Goal: Navigation & Orientation: Find specific page/section

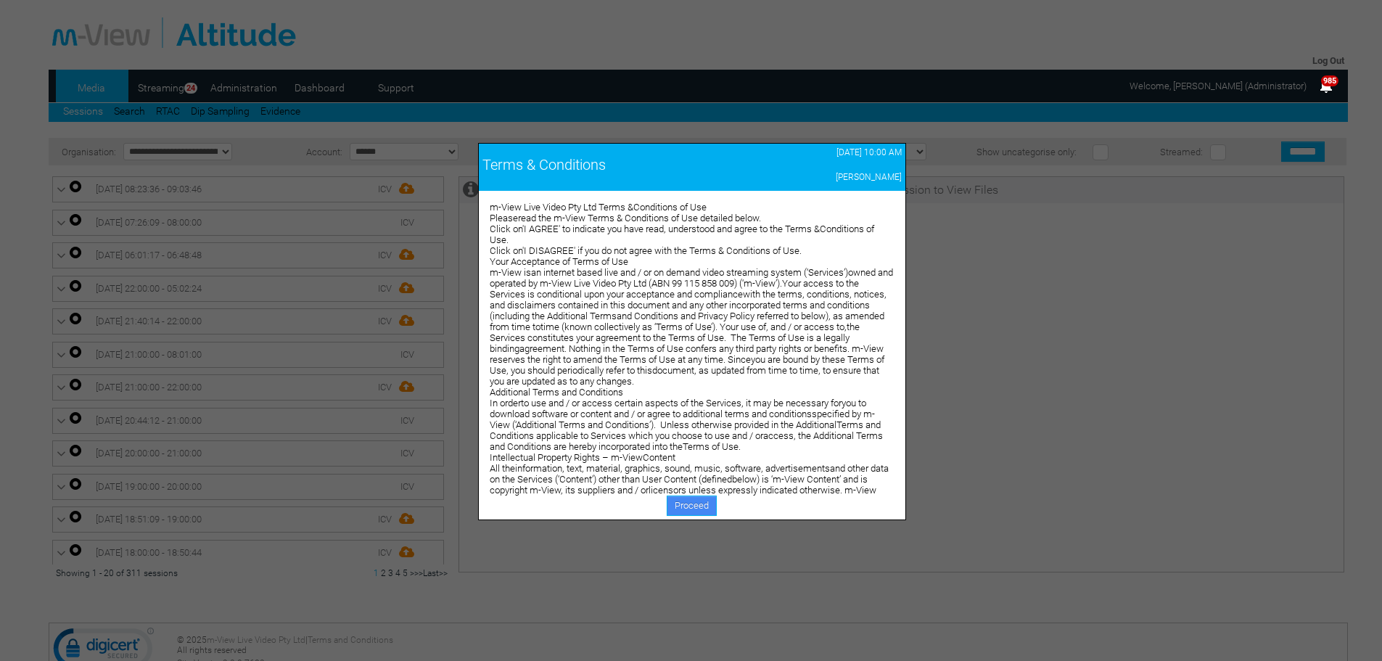
click at [681, 503] on link "Proceed" at bounding box center [692, 506] width 50 height 20
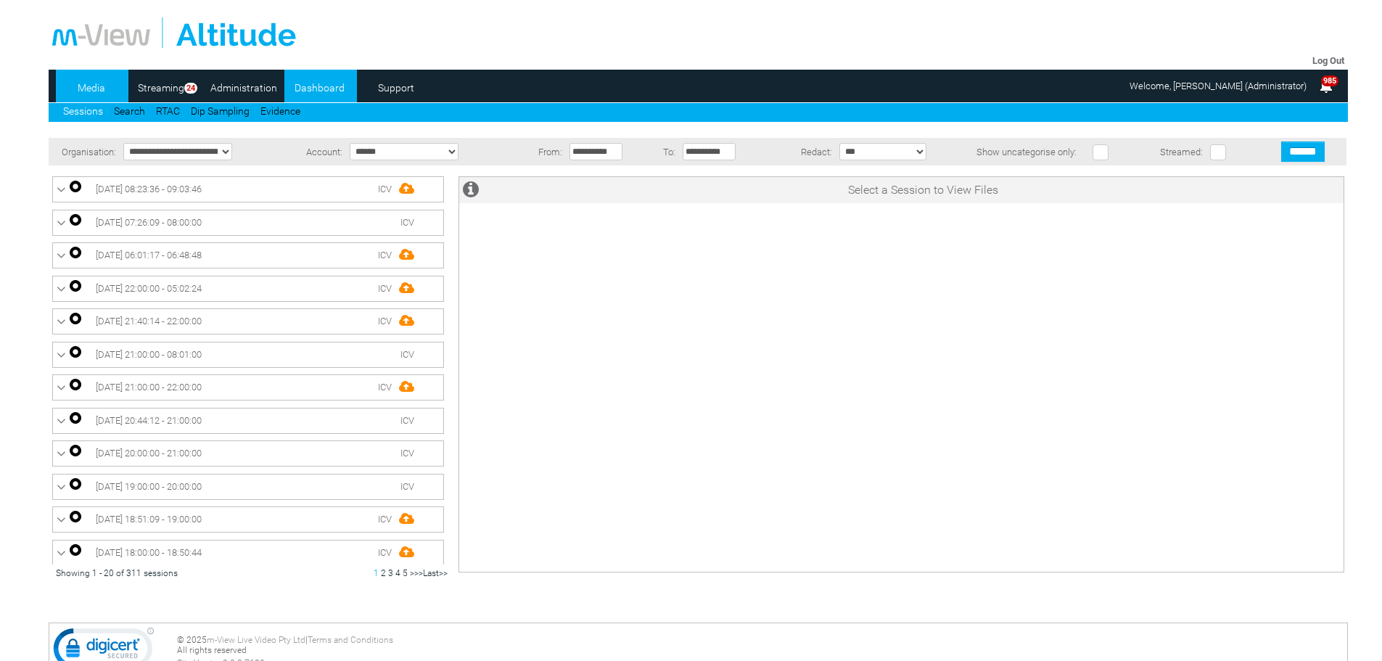
click at [303, 91] on link "Dashboard" at bounding box center [319, 88] width 70 height 22
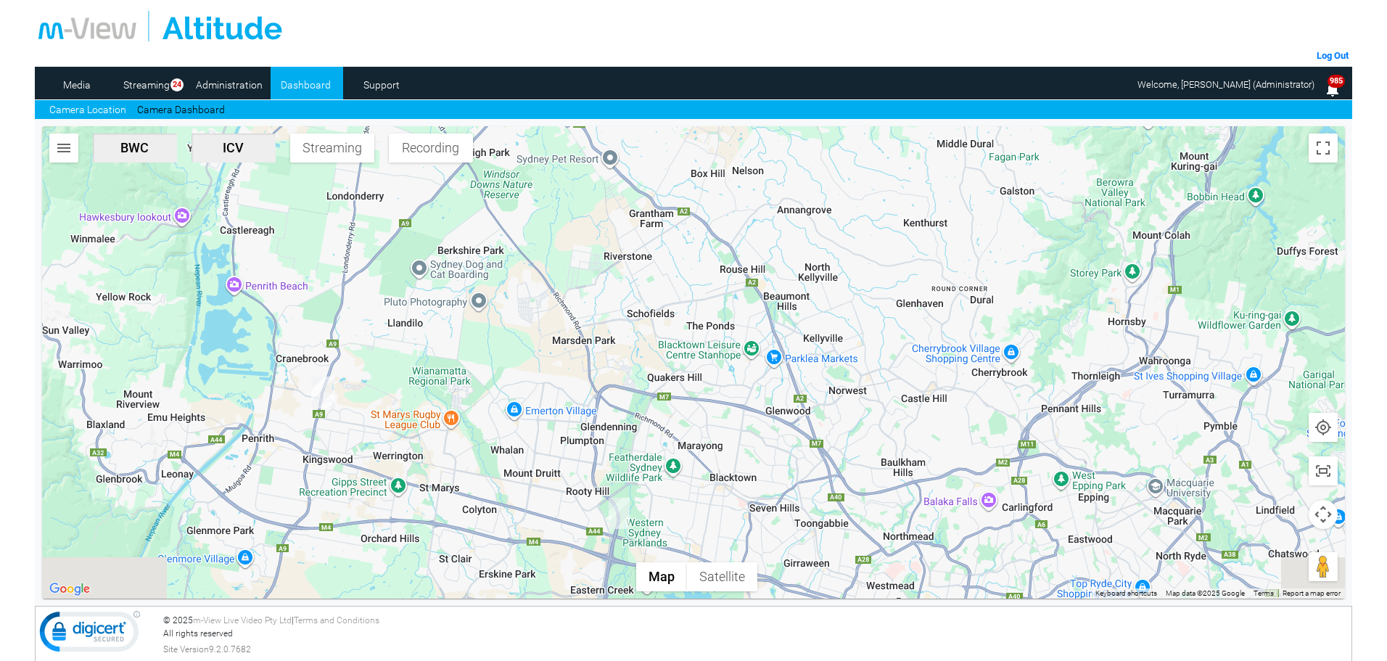
drag, startPoint x: 384, startPoint y: 538, endPoint x: 456, endPoint y: 386, distance: 167.8
click at [455, 387] on div at bounding box center [693, 362] width 1303 height 472
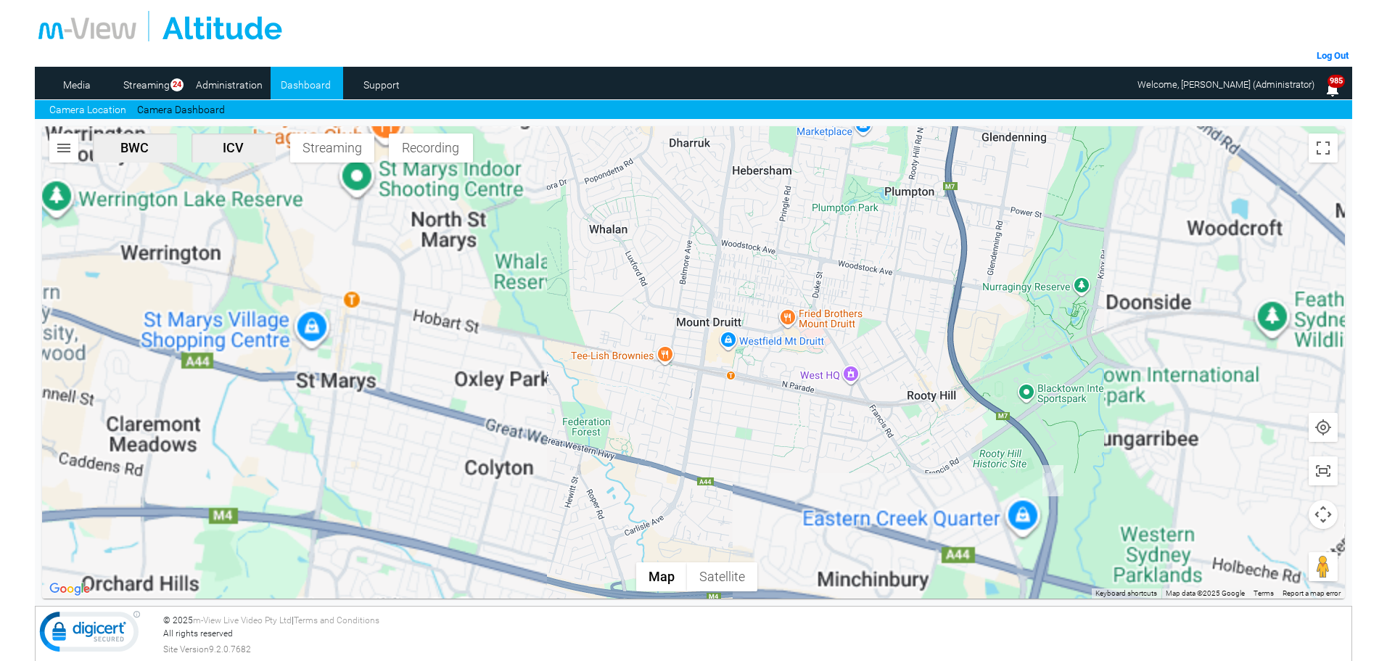
drag, startPoint x: 547, startPoint y: 459, endPoint x: 535, endPoint y: 381, distance: 79.3
click at [527, 376] on div at bounding box center [693, 362] width 1303 height 472
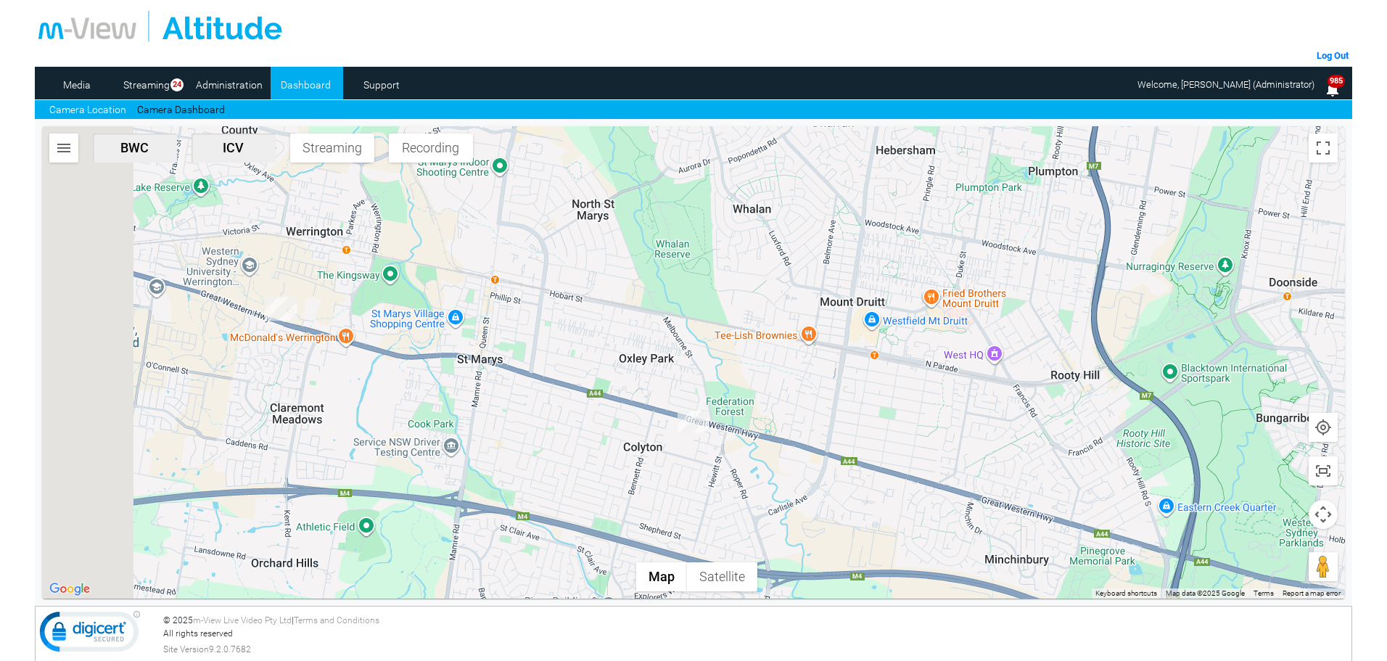
drag, startPoint x: 362, startPoint y: 263, endPoint x: 531, endPoint y: 286, distance: 170.7
click at [525, 286] on div at bounding box center [693, 362] width 1303 height 472
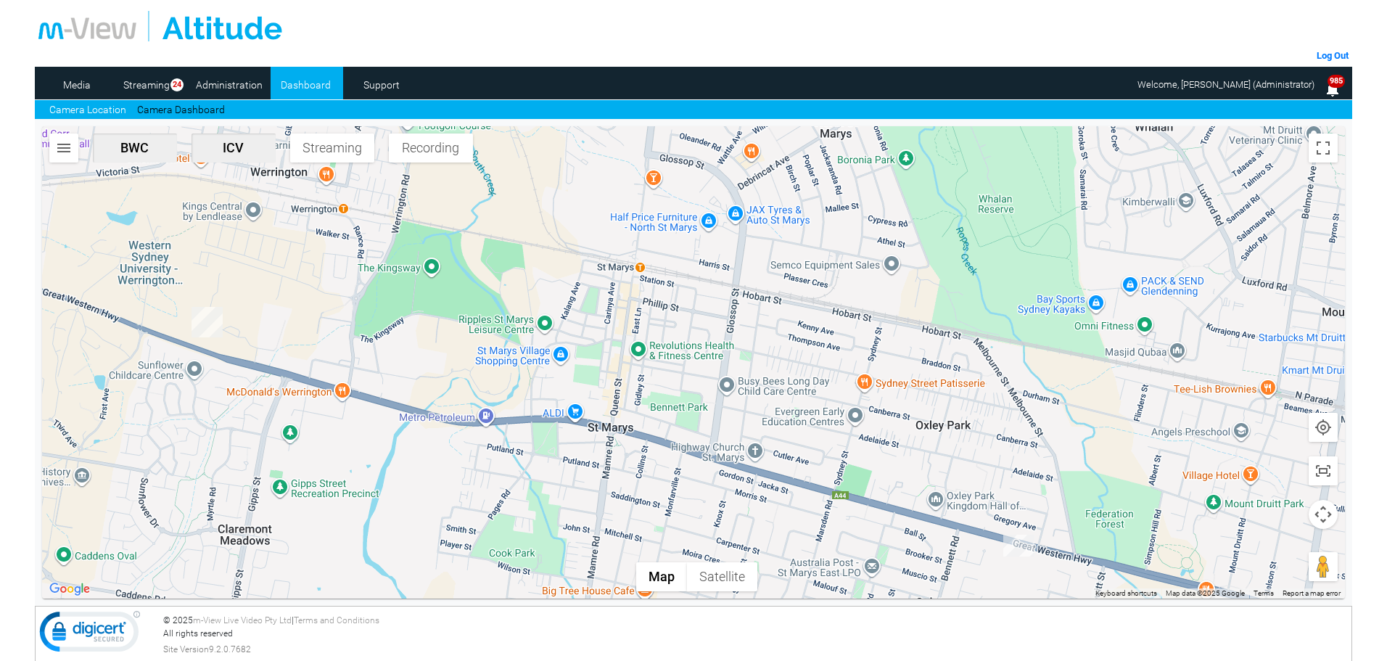
drag, startPoint x: 897, startPoint y: 448, endPoint x: 779, endPoint y: 420, distance: 120.7
click at [779, 420] on div at bounding box center [693, 362] width 1303 height 472
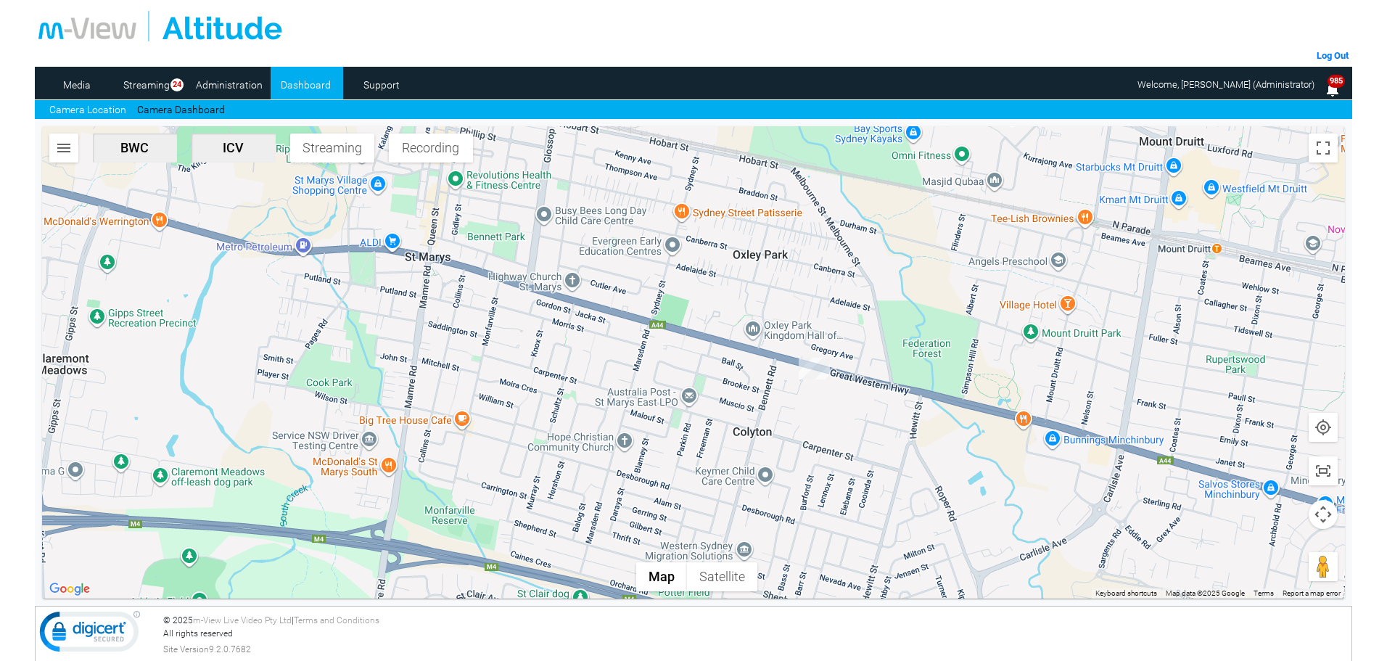
drag, startPoint x: 864, startPoint y: 522, endPoint x: 738, endPoint y: 372, distance: 196.8
click at [738, 372] on div at bounding box center [693, 362] width 1303 height 472
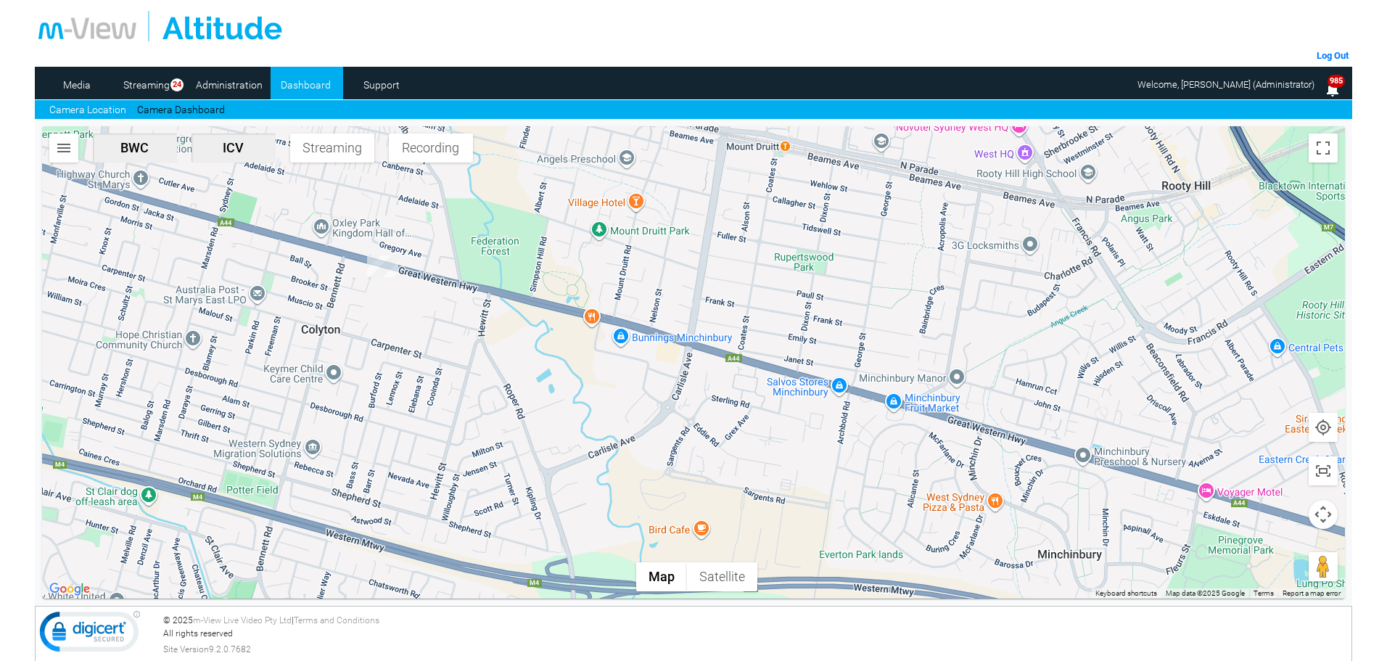
drag, startPoint x: 752, startPoint y: 440, endPoint x: 437, endPoint y: 361, distance: 324.5
click at [437, 362] on div at bounding box center [693, 362] width 1303 height 472
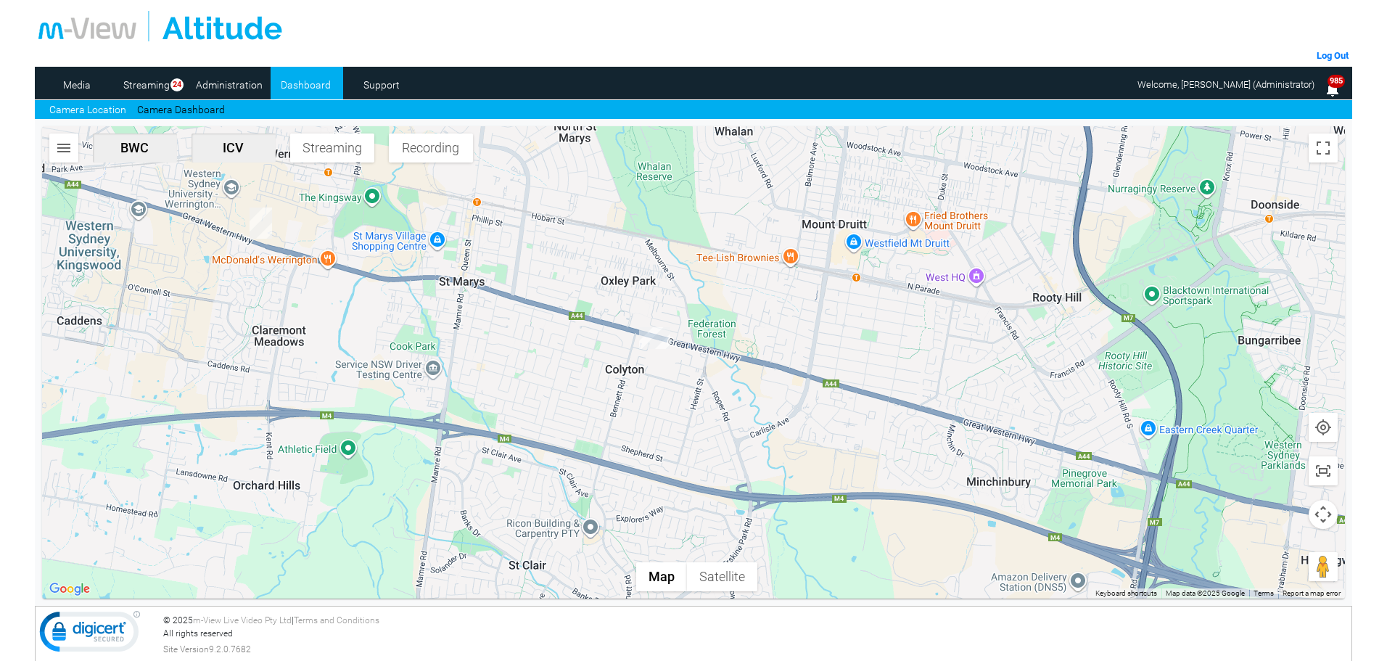
drag, startPoint x: 511, startPoint y: 443, endPoint x: 692, endPoint y: 451, distance: 180.9
click at [692, 451] on div at bounding box center [693, 362] width 1303 height 472
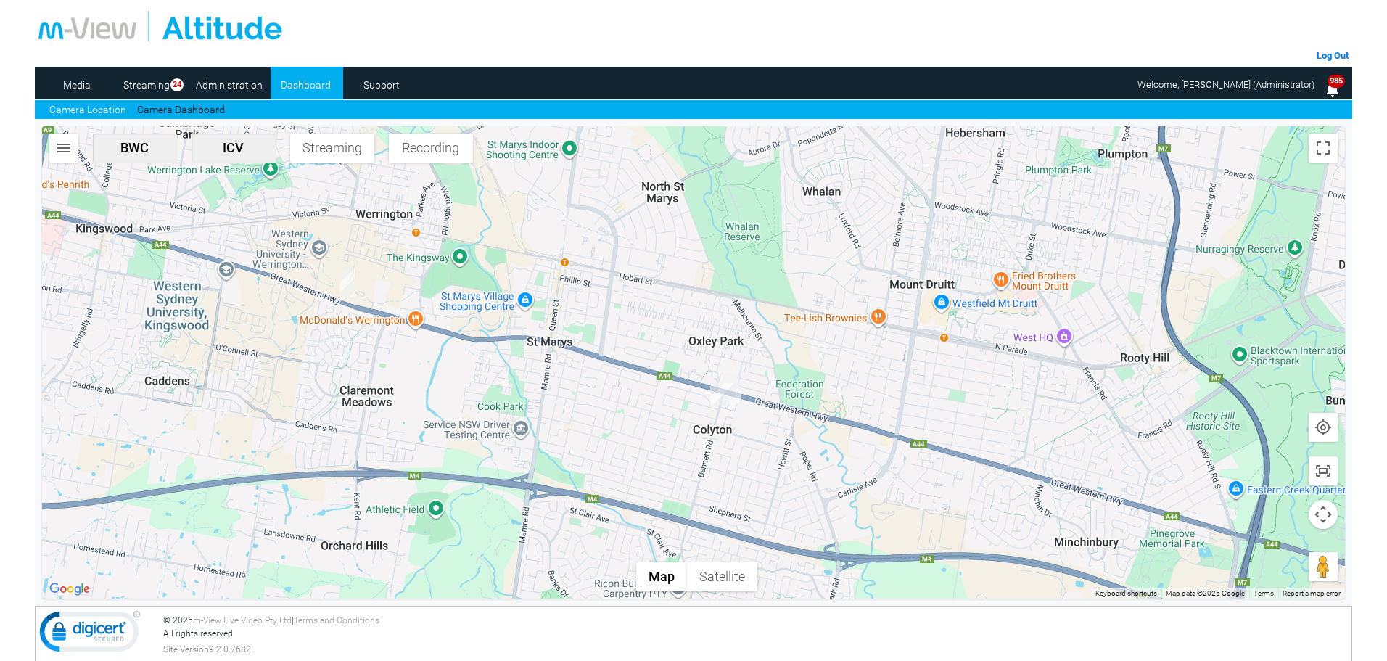
drag, startPoint x: 435, startPoint y: 402, endPoint x: 627, endPoint y: 504, distance: 217.5
click at [618, 501] on div at bounding box center [693, 362] width 1303 height 472
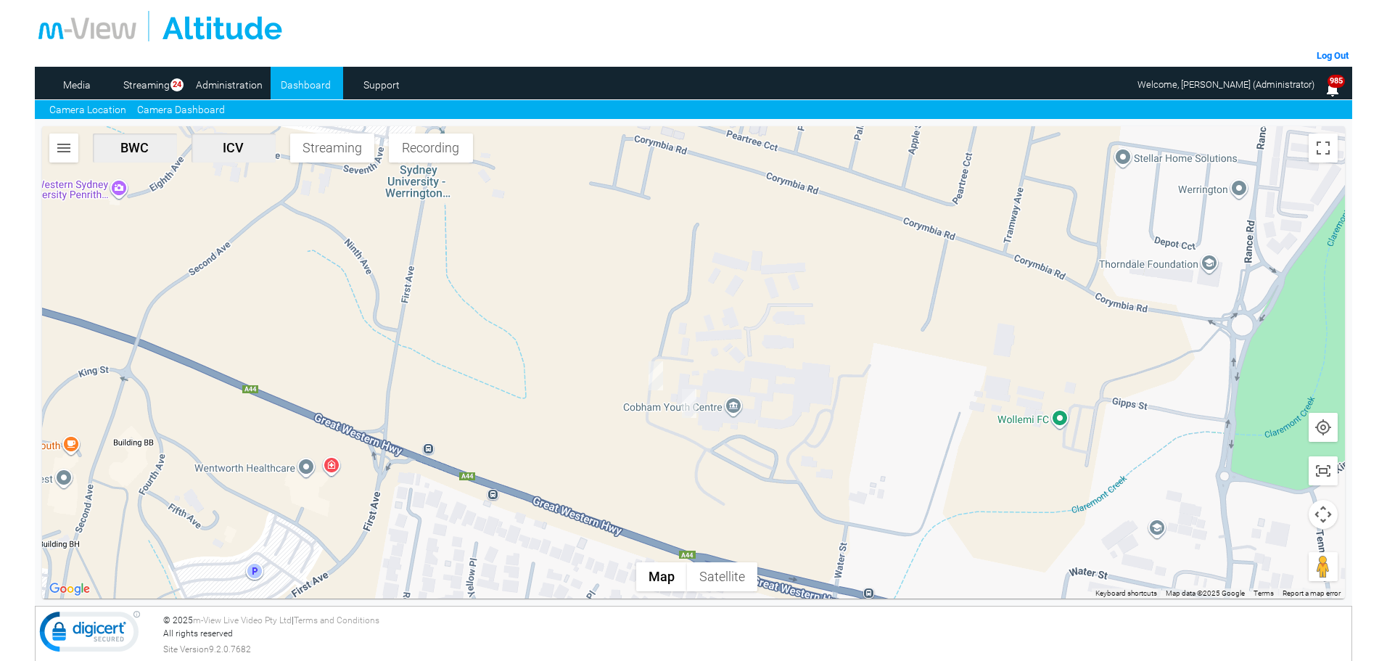
click at [186, 104] on link "Camera Dashboard" at bounding box center [181, 109] width 88 height 15
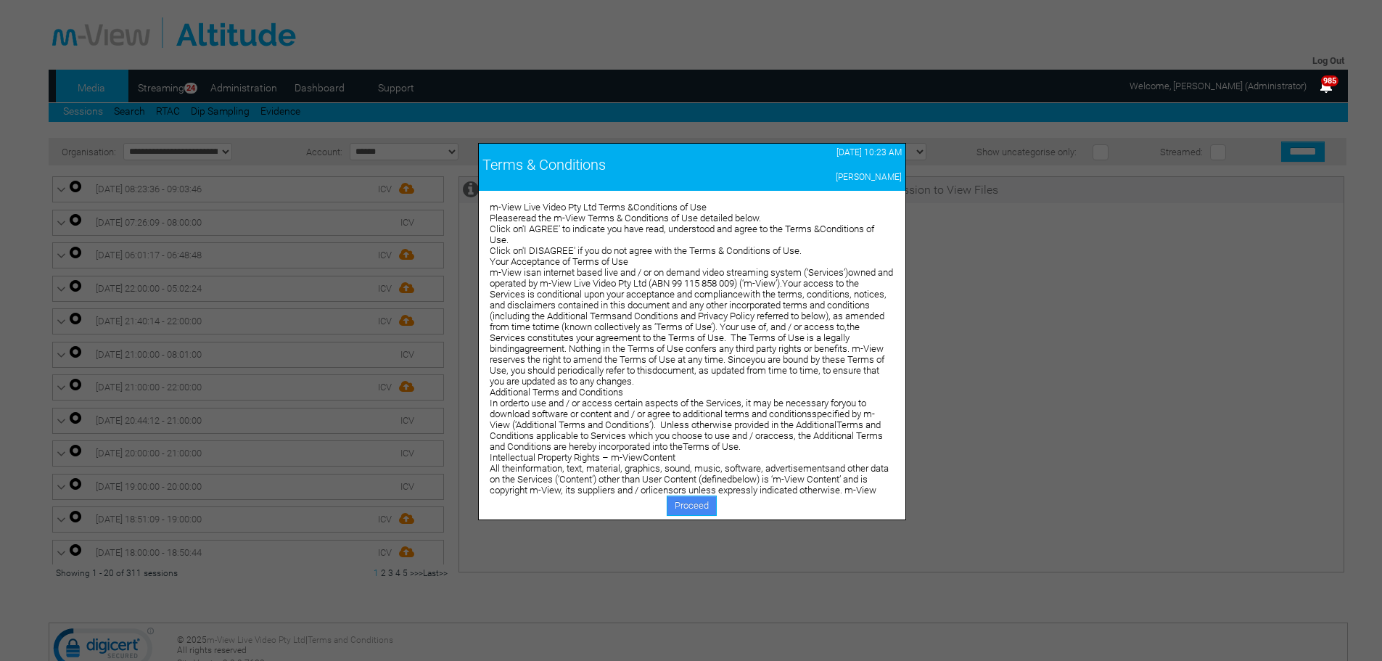
click at [697, 514] on link "Proceed" at bounding box center [692, 506] width 50 height 20
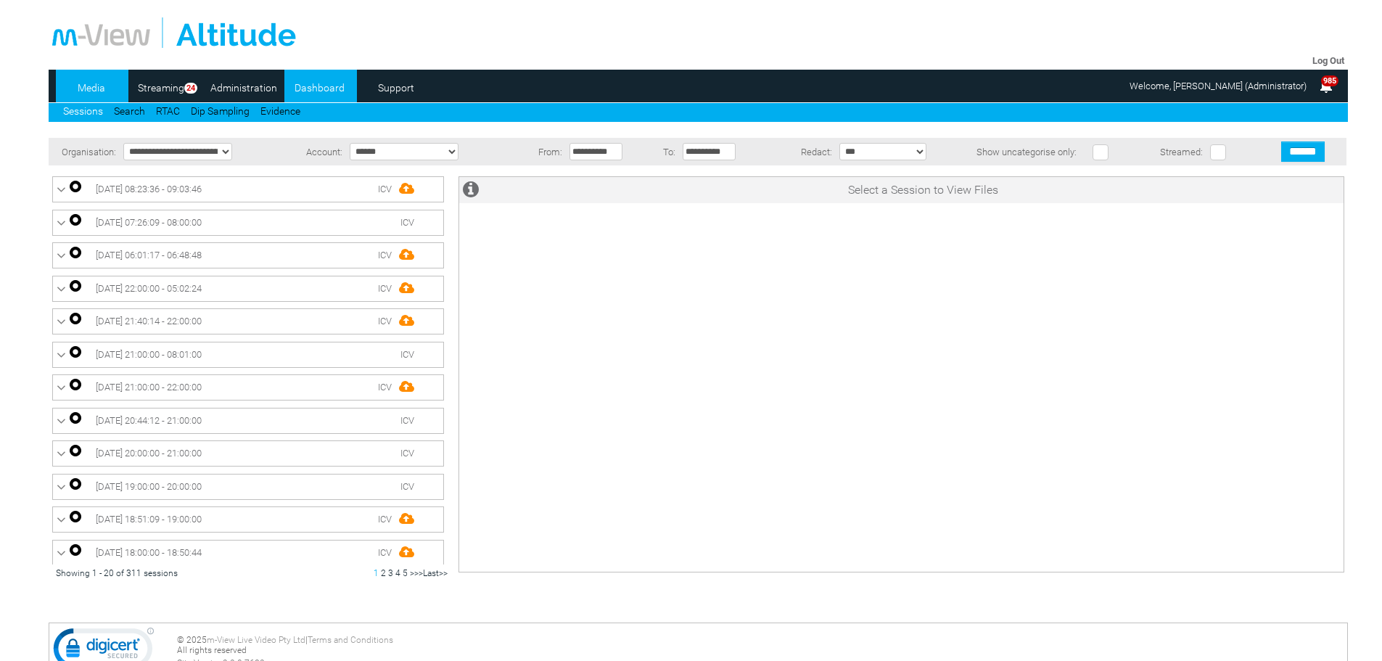
click at [311, 83] on link "Dashboard" at bounding box center [319, 88] width 70 height 22
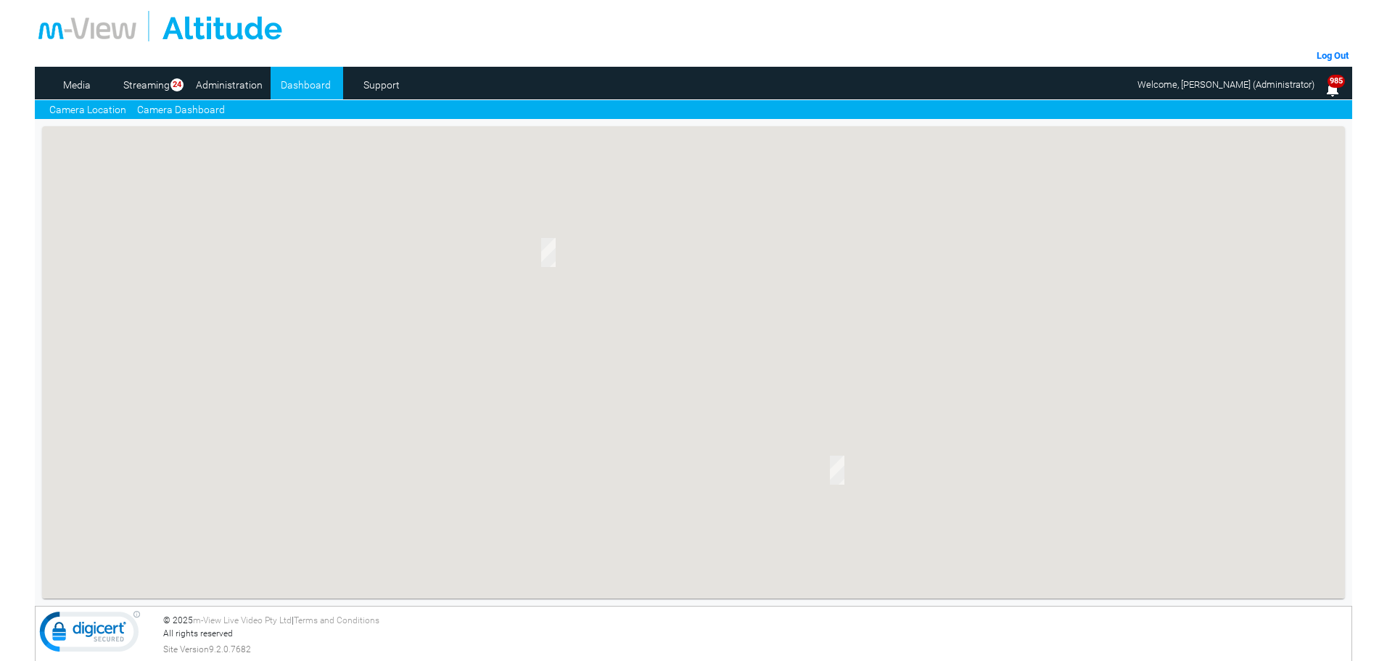
click at [163, 110] on link "Camera Dashboard" at bounding box center [181, 109] width 88 height 15
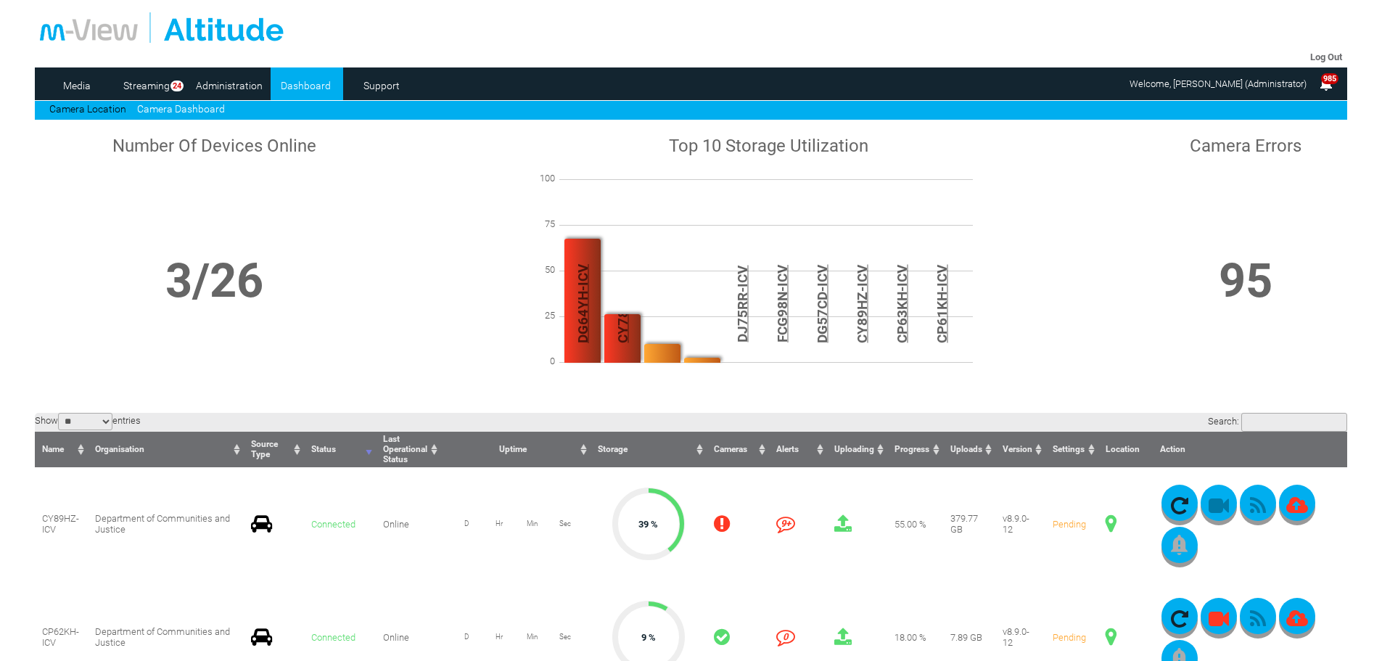
scroll to position [363, 0]
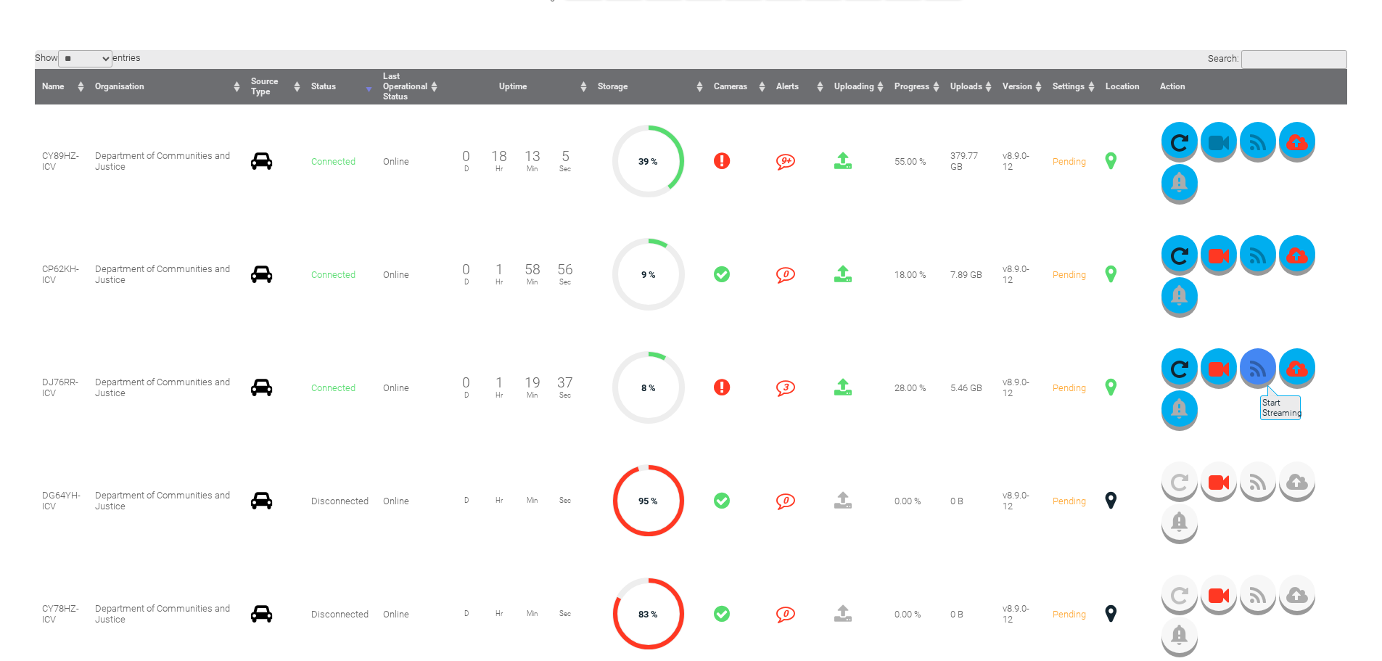
click at [1259, 378] on icon "button" at bounding box center [1258, 369] width 36 height 20
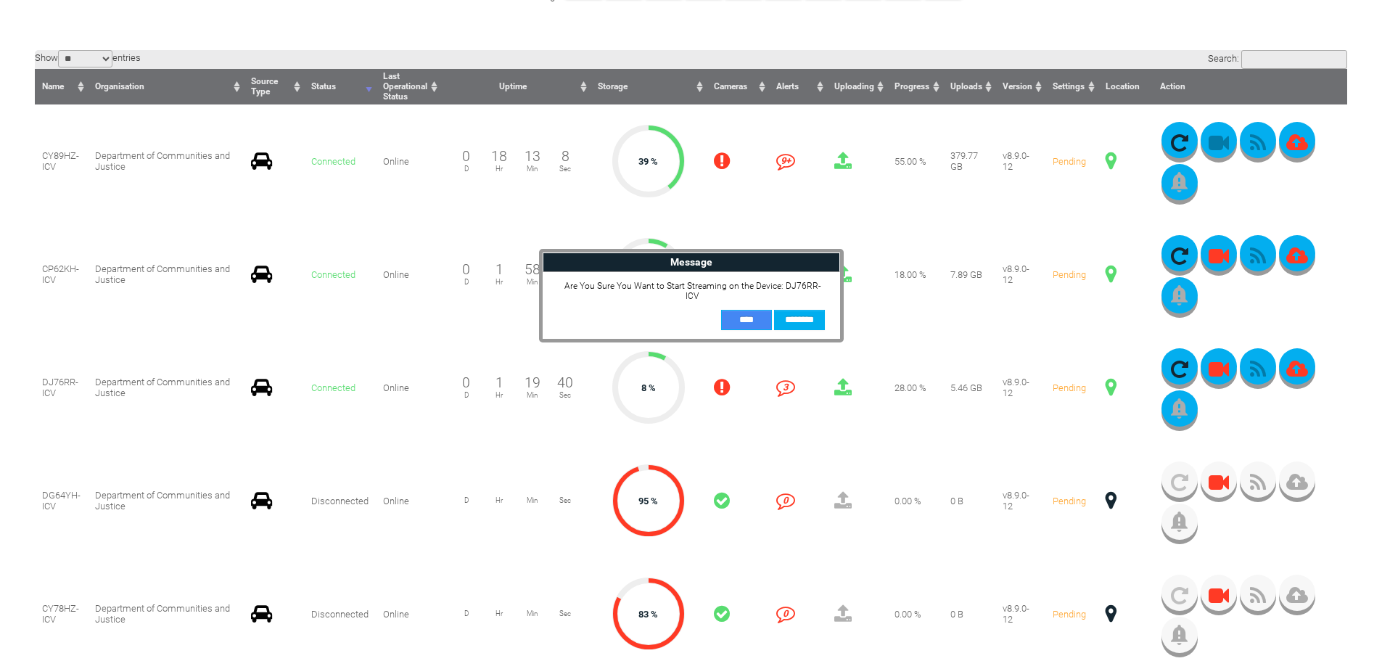
click at [746, 315] on input "**" at bounding box center [746, 320] width 51 height 20
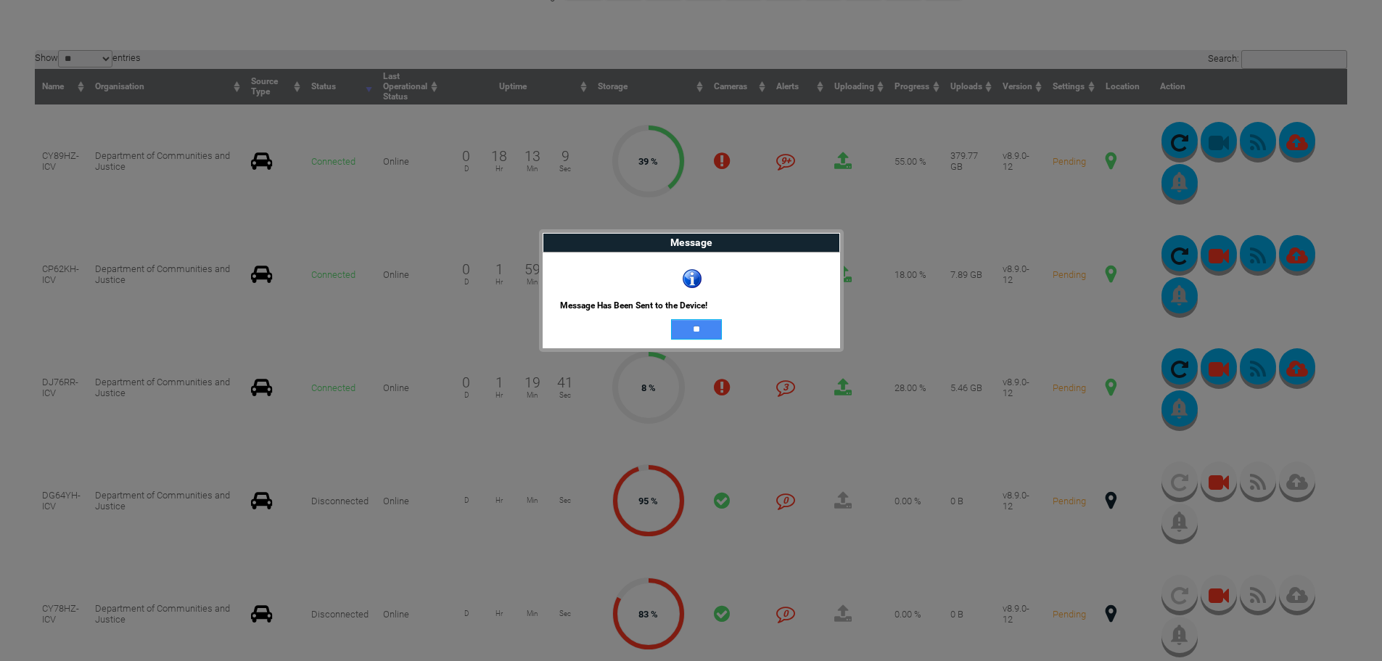
click at [698, 319] on input "**" at bounding box center [696, 329] width 51 height 20
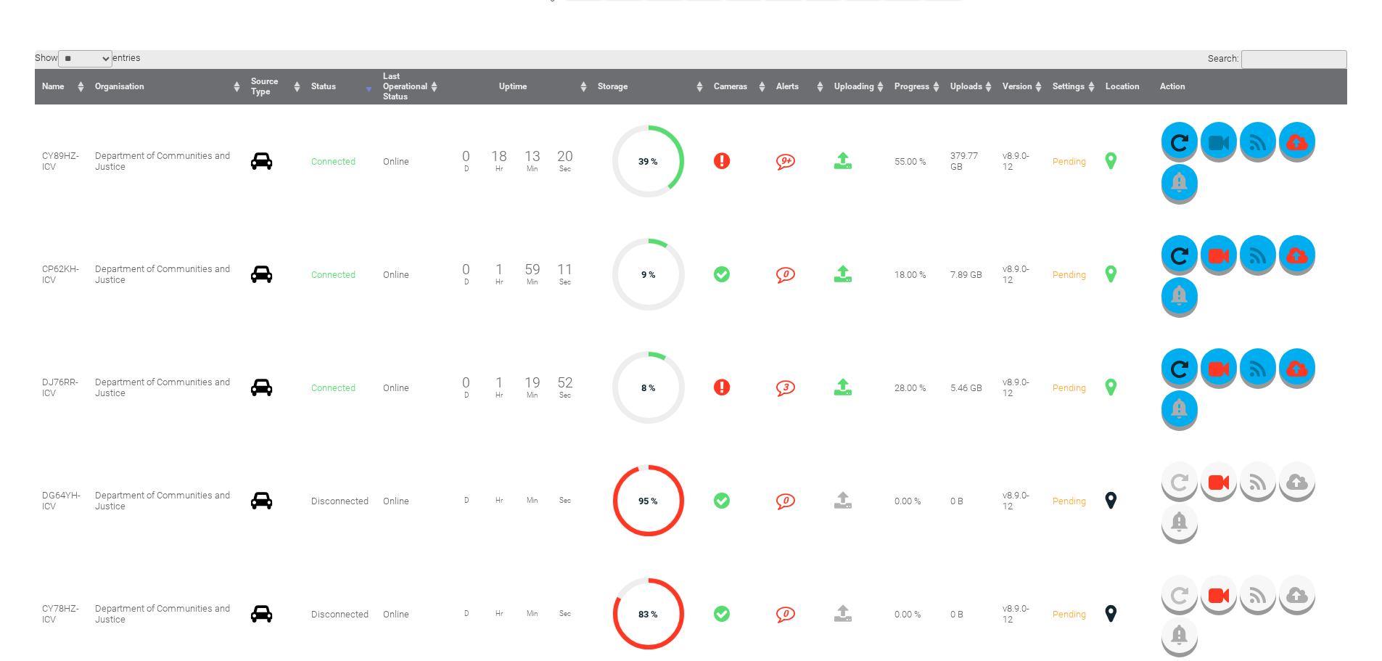
scroll to position [0, 0]
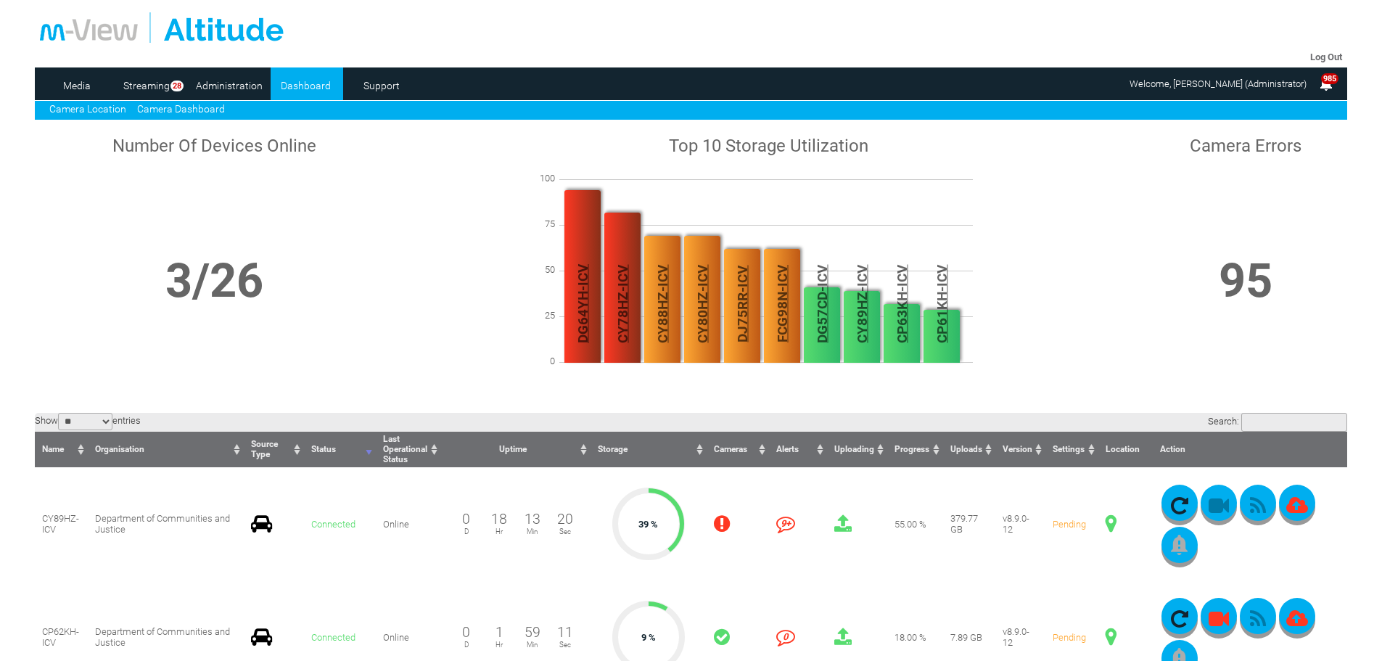
click at [91, 111] on link "Camera Location" at bounding box center [87, 109] width 77 height 12
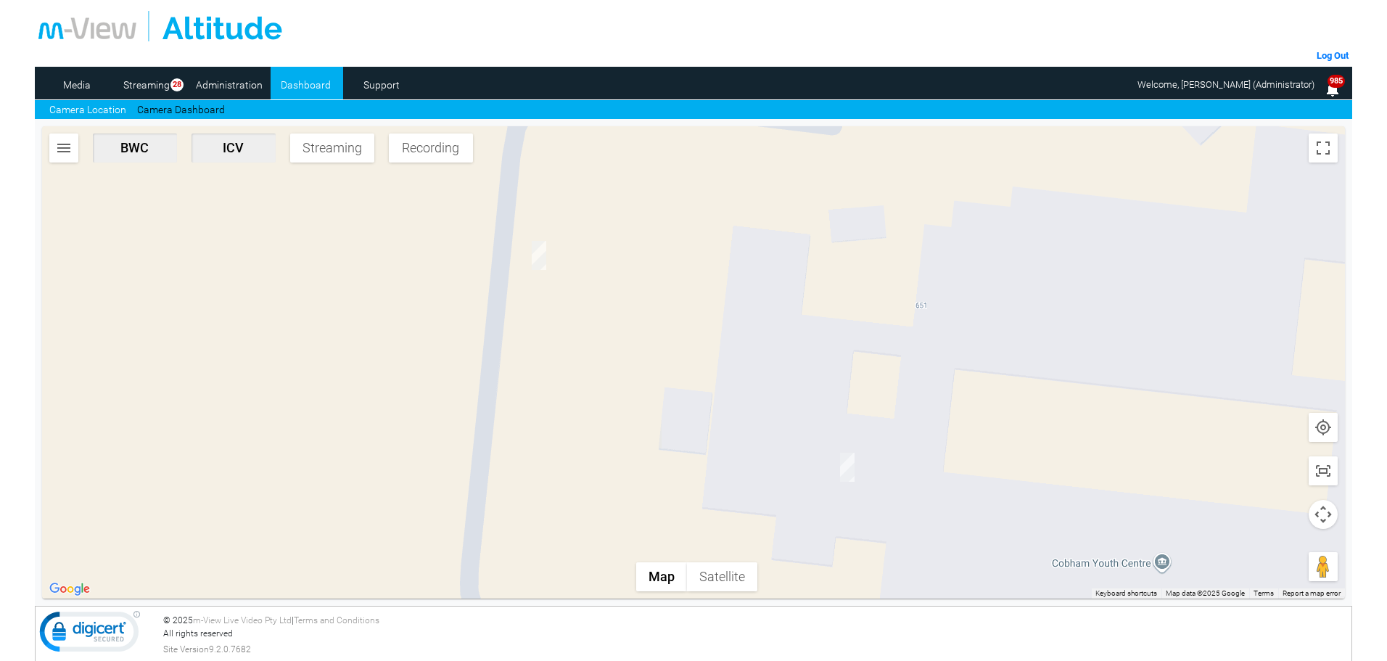
click at [852, 474] on img "DJ76RR-ICV" at bounding box center [847, 467] width 15 height 29
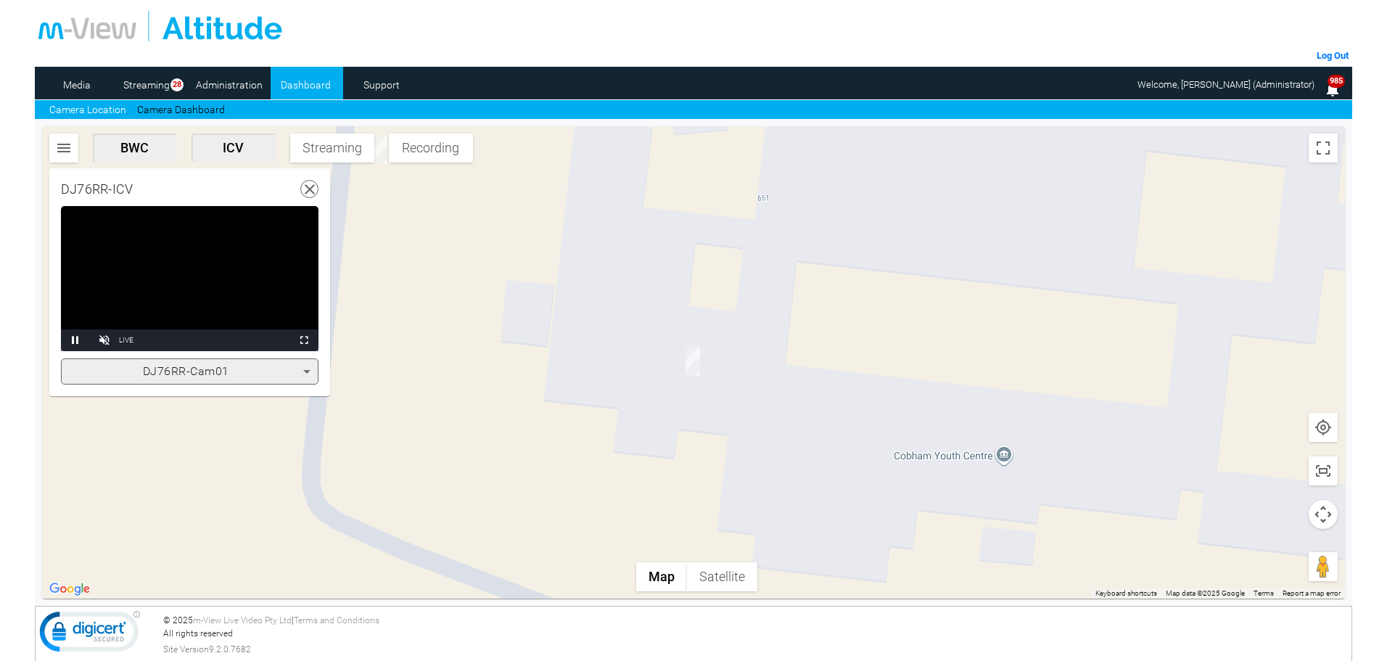
click at [208, 367] on span "DJ76RR-Cam01" at bounding box center [186, 371] width 86 height 14
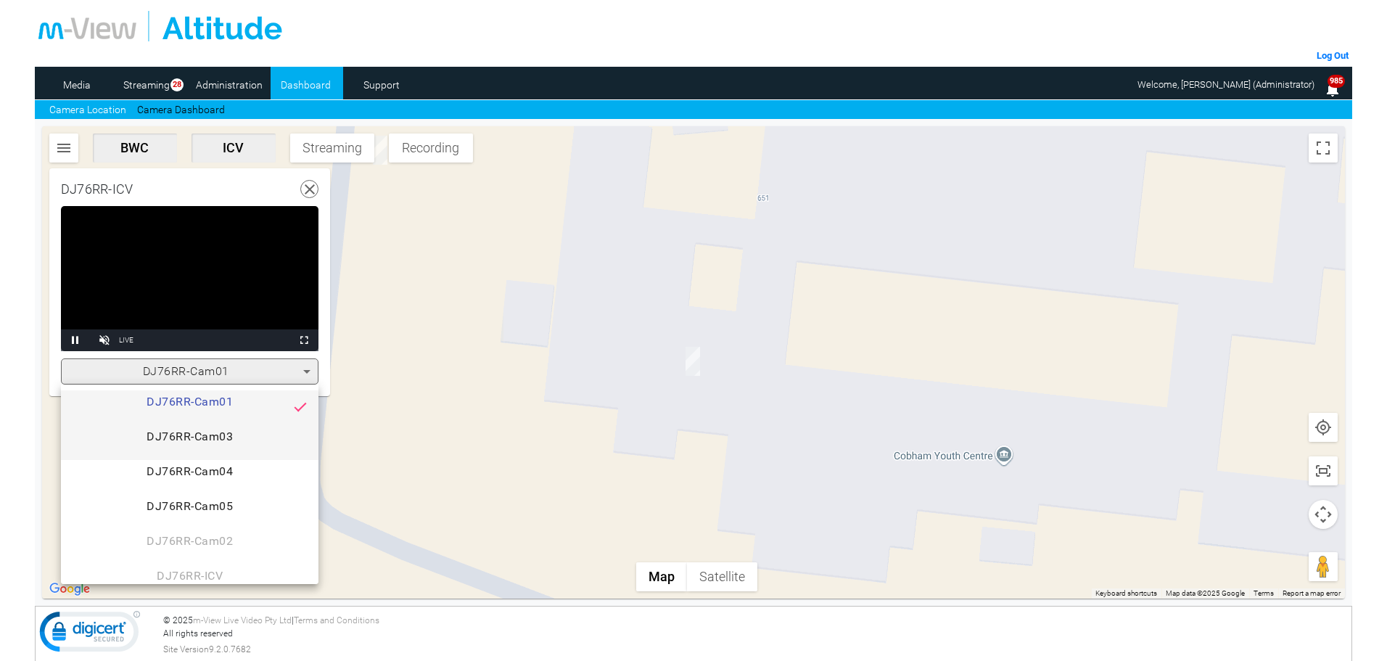
click at [212, 434] on span "DJ76RR-Cam03" at bounding box center [190, 442] width 234 height 29
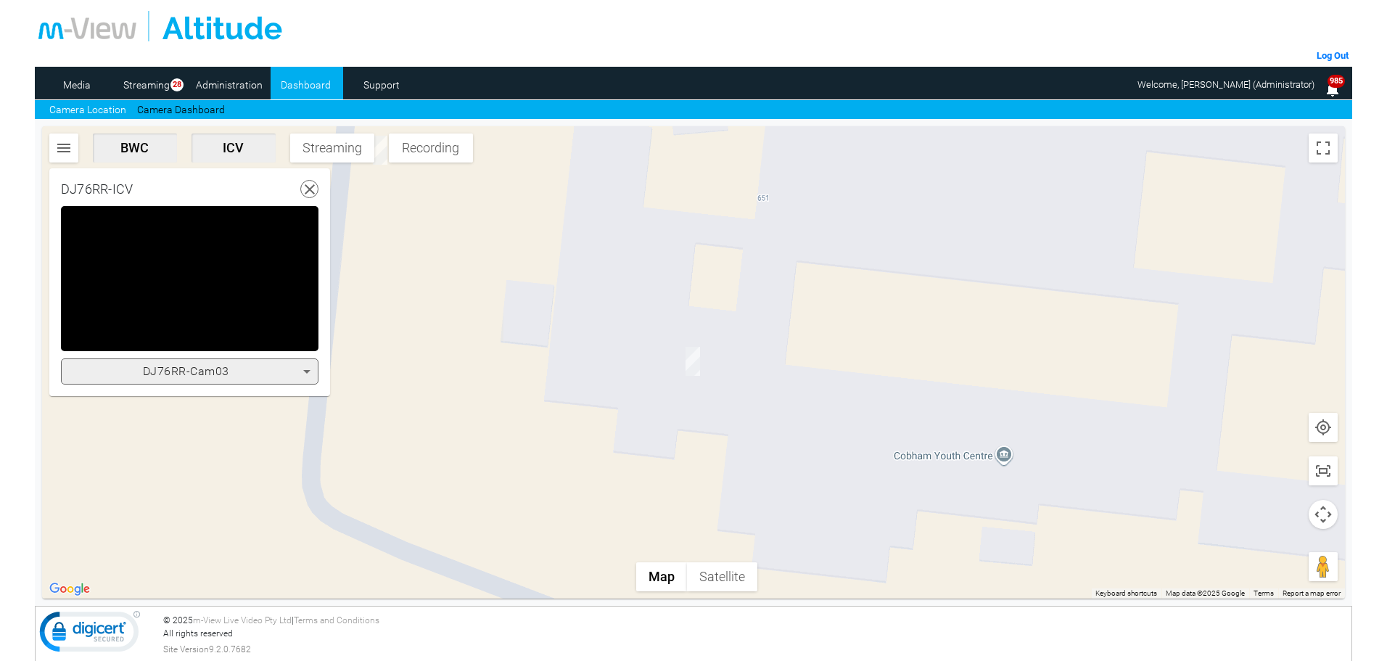
click at [234, 372] on div "DJ76RR-Cam03" at bounding box center [186, 371] width 234 height 17
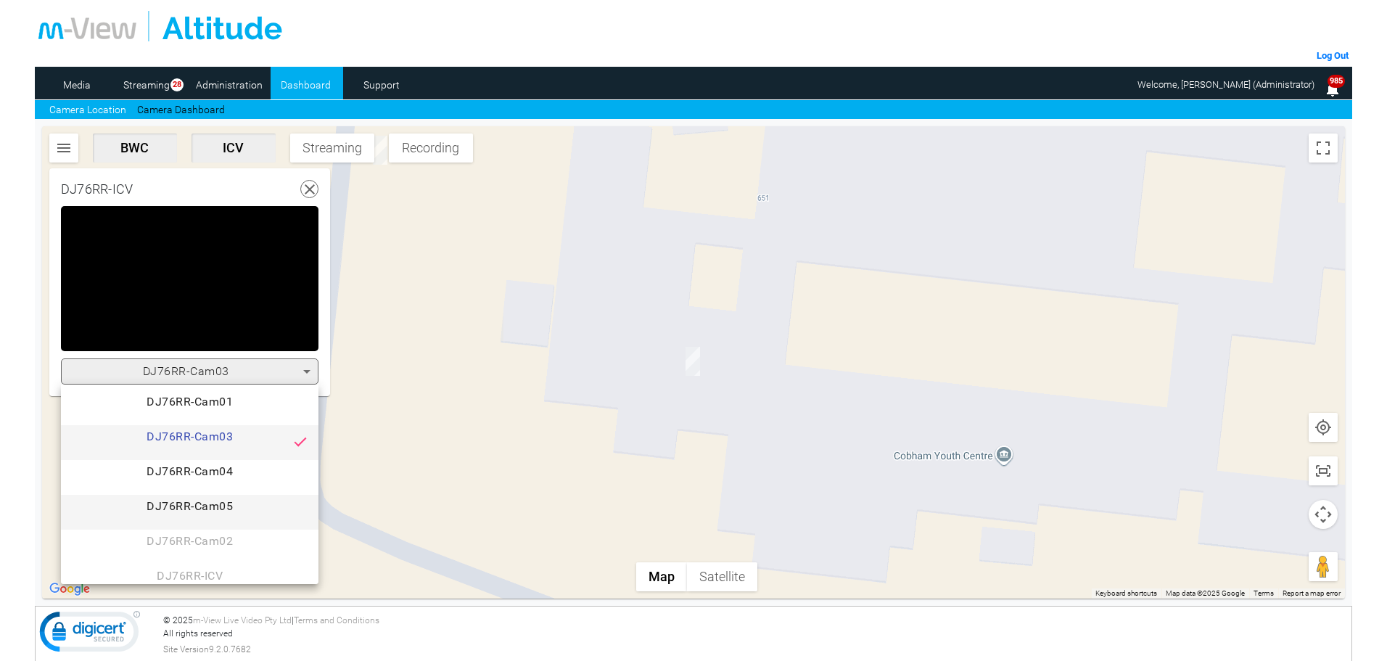
click at [223, 501] on span "DJ76RR-Cam05" at bounding box center [190, 512] width 234 height 29
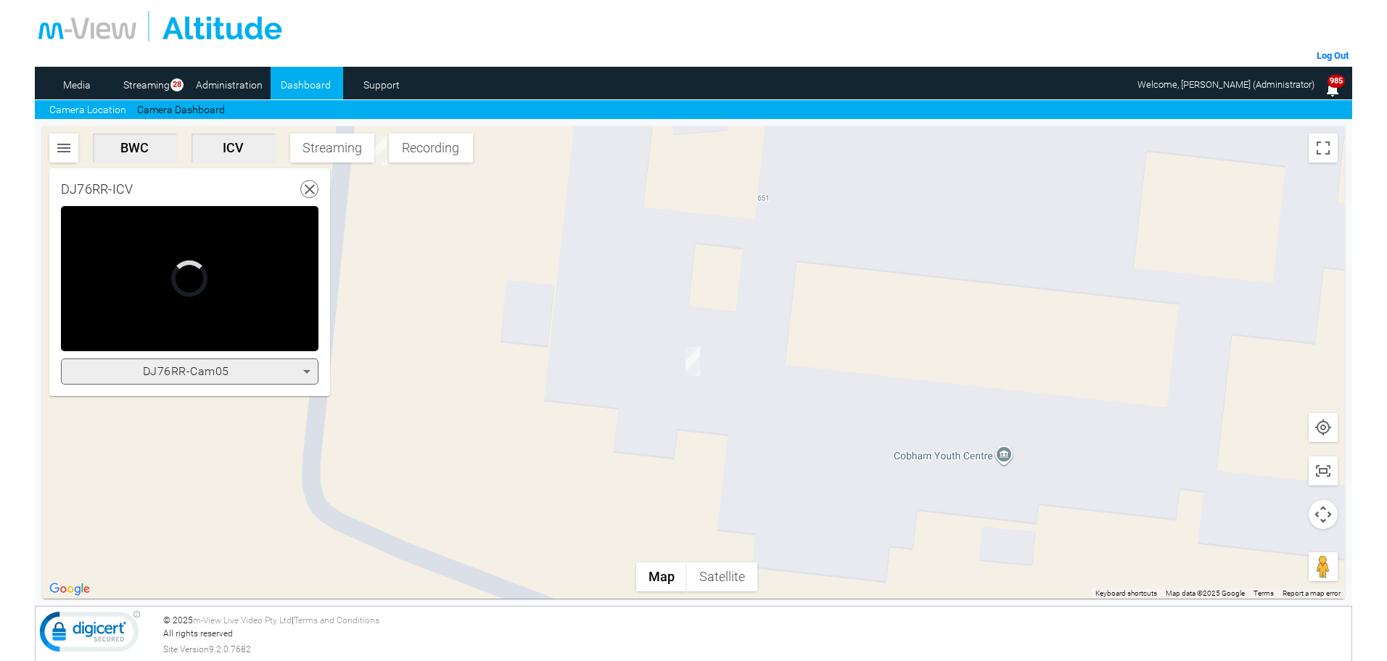
click at [209, 369] on span "DJ76RR-Cam05" at bounding box center [186, 371] width 86 height 14
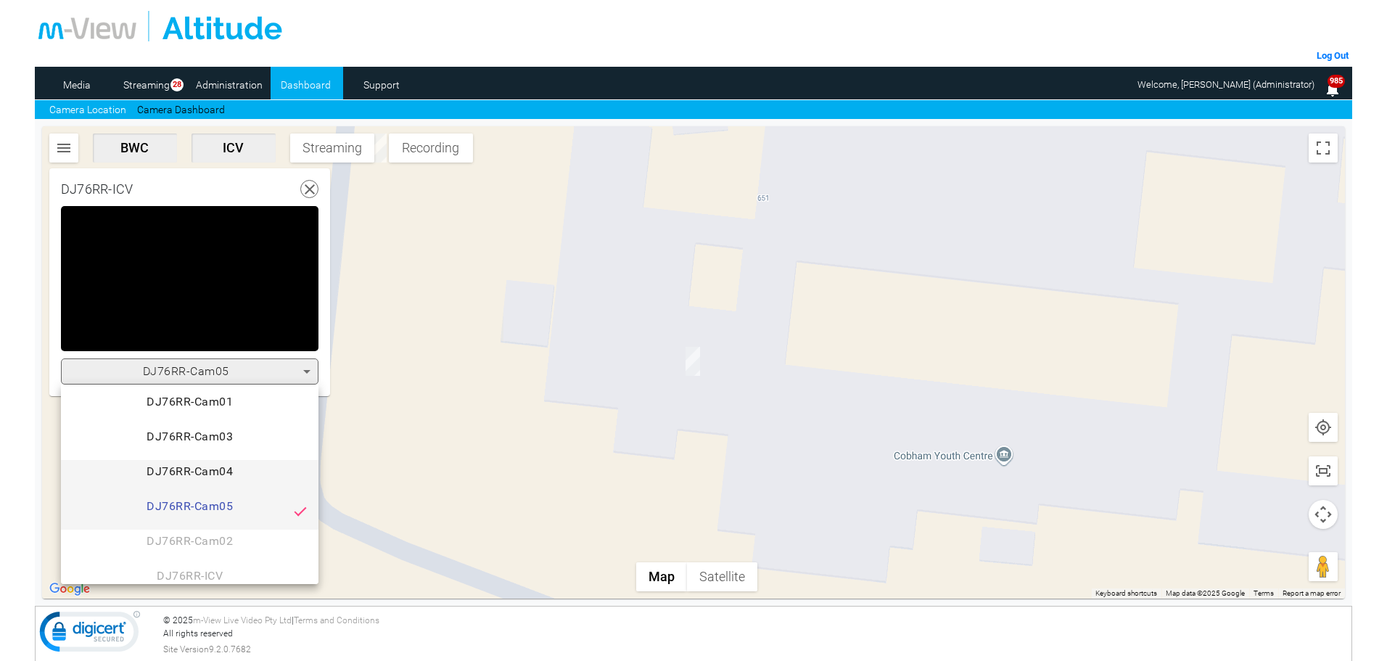
click at [223, 467] on span "DJ76RR-Cam04" at bounding box center [190, 477] width 234 height 29
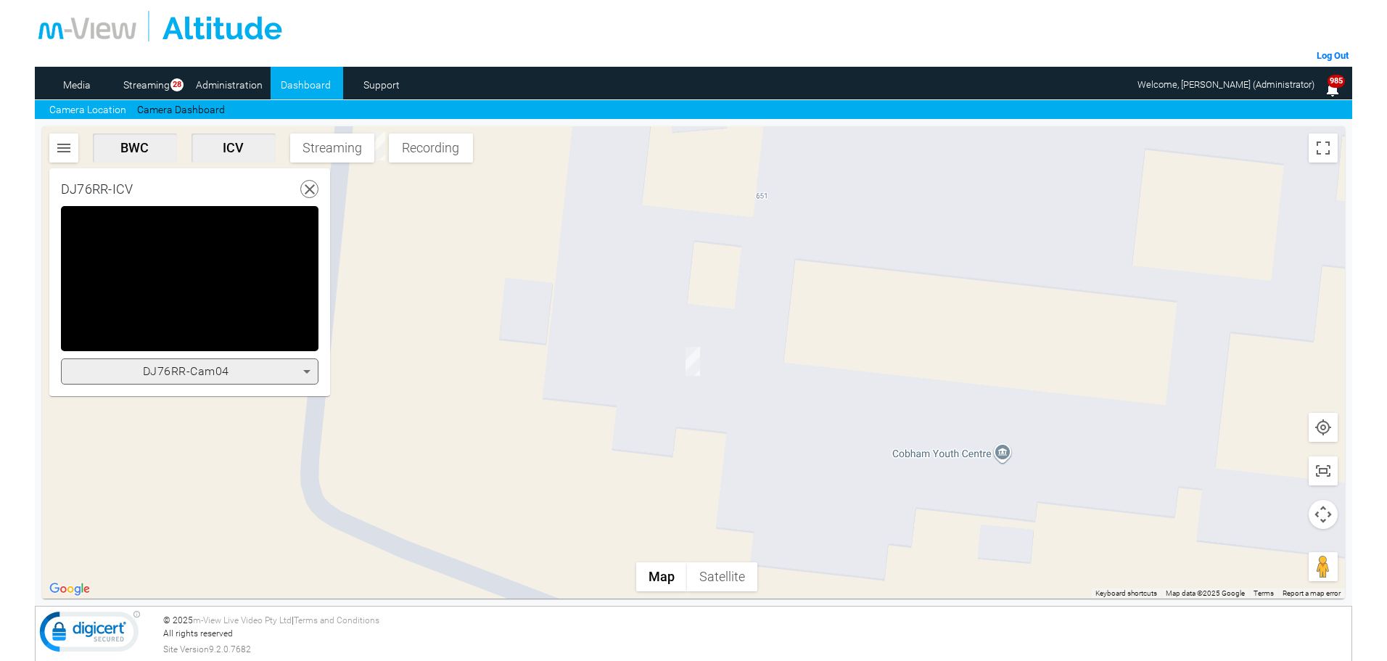
click at [237, 370] on div "DJ76RR-Cam04" at bounding box center [186, 371] width 234 height 17
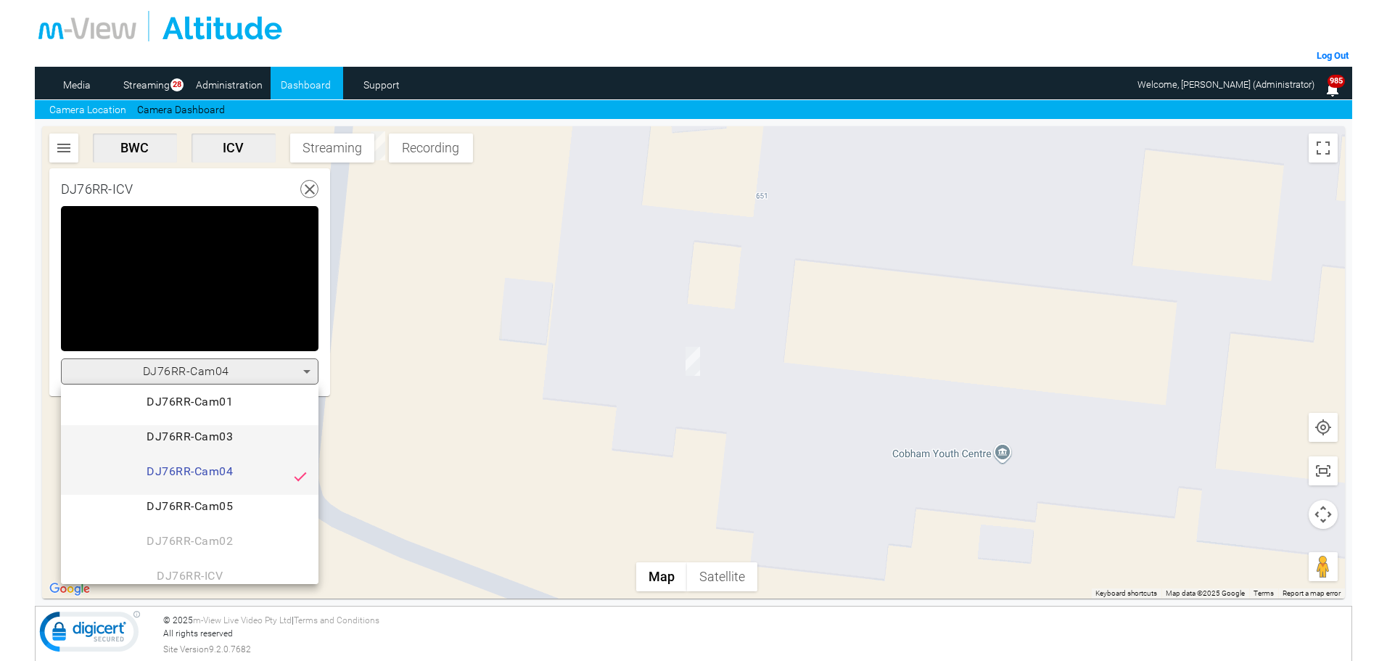
click at [224, 435] on span "DJ76RR-Cam03" at bounding box center [190, 442] width 234 height 29
